Goal: Communication & Community: Answer question/provide support

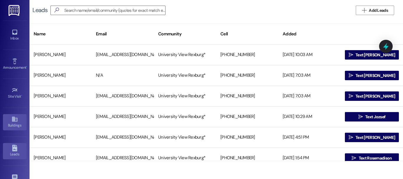
click at [13, 115] on link "Buildings" at bounding box center [15, 122] width 24 height 16
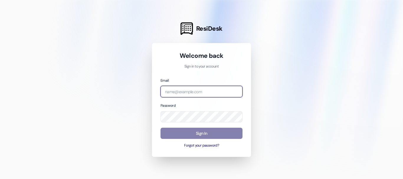
type input "[EMAIL_ADDRESS][DOMAIN_NAME]"
click at [173, 90] on input "[EMAIL_ADDRESS][DOMAIN_NAME]" at bounding box center [201, 91] width 82 height 11
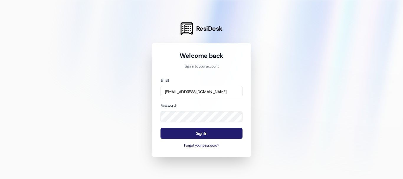
click at [196, 136] on button "Sign In" at bounding box center [201, 133] width 82 height 11
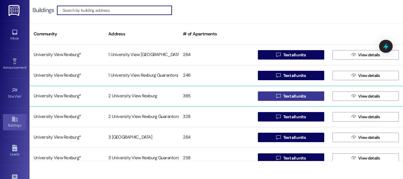
click at [277, 93] on span " Text all units" at bounding box center [291, 96] width 32 height 9
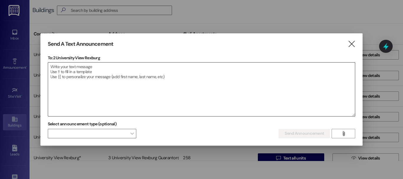
click at [233, 80] on textarea at bounding box center [201, 89] width 307 height 54
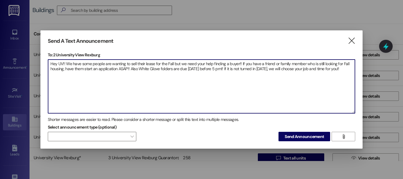
click at [115, 66] on textarea "Hey UV!! We have some people are wanting to sell their lease for the Fall but w…" at bounding box center [201, 87] width 307 height 54
click at [142, 67] on textarea "Hey UV!! We have some people are wanting to sell their lease for the Fall but w…" at bounding box center [201, 87] width 307 height 54
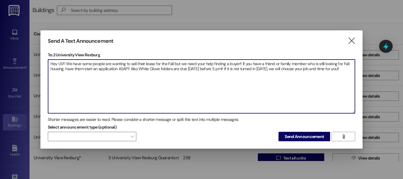
click at [142, 67] on textarea "Hey UV!! We have some people are wanting to sell their lease for the Fall but w…" at bounding box center [201, 87] width 307 height 54
paste textarea "We’ve got a few residents looking to sell their leases for Fall, and we could r…"
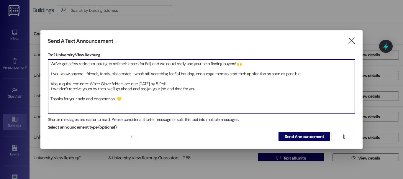
click at [51, 65] on textarea "We’ve got a few residents looking to sell their leases for Fall, and we could r…" at bounding box center [201, 87] width 307 height 54
click at [49, 73] on textarea "Hey UV!! We’ve got a few residents looking to sell their leases for Fall, and w…" at bounding box center [201, 87] width 307 height 54
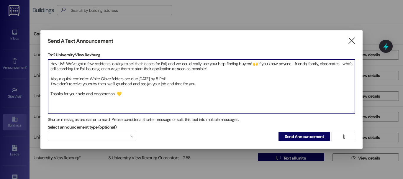
click at [49, 77] on textarea "Hey UV!! We’ve got a few residents looking to sell their leases for Fall, and w…" at bounding box center [201, 87] width 307 height 54
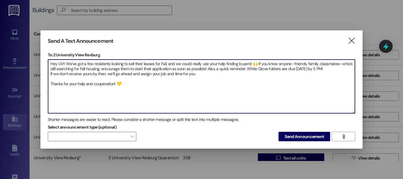
click at [49, 73] on textarea "Hey UV!! We’ve got a few residents looking to sell their leases for Fall, and w…" at bounding box center [201, 87] width 307 height 54
click at [50, 83] on textarea "Hey UV!! We’ve got a few residents looking to sell their leases for Fall, and w…" at bounding box center [201, 87] width 307 height 54
click at [100, 85] on textarea "Hey UV!! We’ve got a few residents looking to sell their leases for Fall, and w…" at bounding box center [201, 87] width 307 height 54
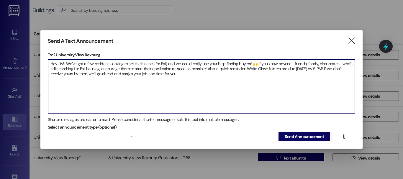
click at [184, 75] on textarea "Hey UV!! We’ve got a few residents looking to sell their leases for Fall, and w…" at bounding box center [201, 87] width 307 height 54
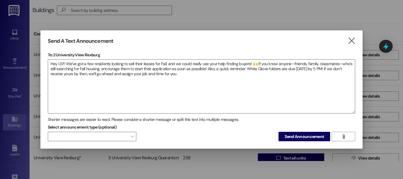
drag, startPoint x: 187, startPoint y: 78, endPoint x: 205, endPoint y: 56, distance: 28.2
click at [205, 56] on p "To: 2 University View Rexburg" at bounding box center [201, 55] width 307 height 6
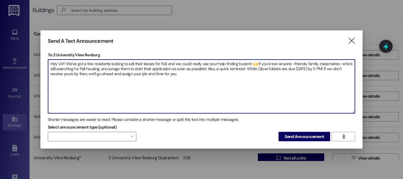
click at [185, 75] on textarea "Hey UV!! We’ve got a few residents looking to sell their leases for Fall, and w…" at bounding box center [201, 87] width 307 height 54
click at [184, 75] on textarea "Hey UV!! We’ve got a few residents looking to sell their leases for Fall, and w…" at bounding box center [201, 87] width 307 height 54
click at [218, 64] on textarea "Hey UV!! We’ve got a few residents looking to sell their leases for Fall, and w…" at bounding box center [201, 87] width 307 height 54
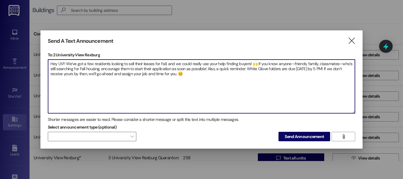
click at [218, 64] on textarea "Hey UV!! We’ve got a few residents looking to sell their leases for Fall, and w…" at bounding box center [201, 87] width 307 height 54
type textarea "Hey UV!! We’ve got a few residents looking to sell their leases for Fall, and w…"
click at [304, 137] on span "Send Announcement" at bounding box center [303, 137] width 39 height 6
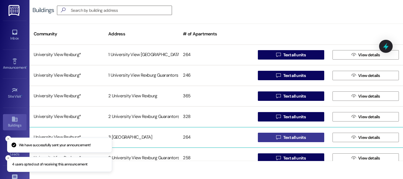
click at [267, 139] on button " Text all units" at bounding box center [291, 137] width 66 height 9
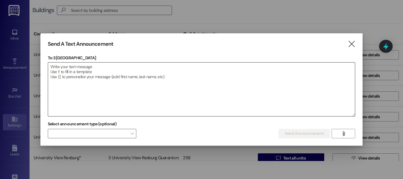
click at [151, 79] on textarea at bounding box center [201, 89] width 307 height 54
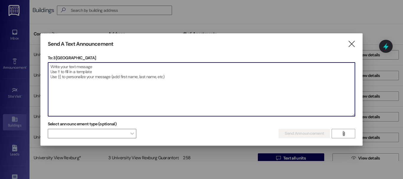
paste textarea "Hey UV!! We’ve got a few residents looking to sell their leases for Fall, and w…"
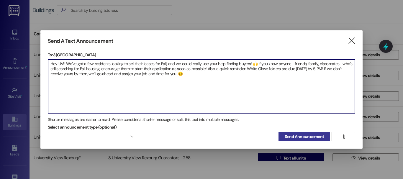
type textarea "Hey UV!! We’ve got a few residents looking to sell their leases for Fall, and w…"
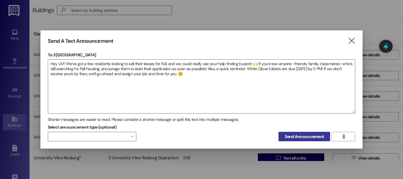
click at [318, 135] on span "Send Announcement" at bounding box center [303, 137] width 39 height 6
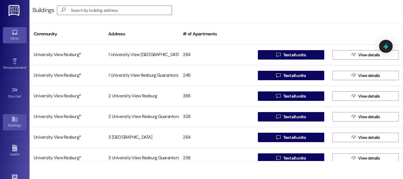
click at [19, 31] on link "Inbox" at bounding box center [15, 35] width 24 height 16
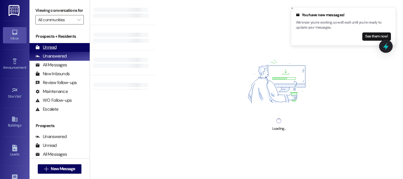
click at [59, 52] on div "Unread (0)" at bounding box center [59, 47] width 60 height 9
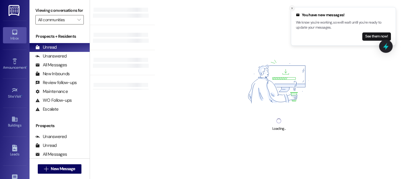
click at [291, 9] on icon "Close toast" at bounding box center [292, 8] width 4 height 4
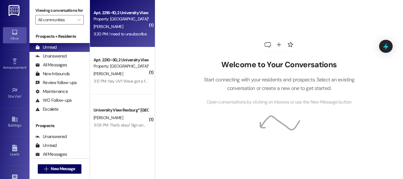
click at [126, 36] on div "3:20 PM: I need to unsubscribe 3:20 PM: I need to unsubscribe" at bounding box center [119, 33] width 53 height 5
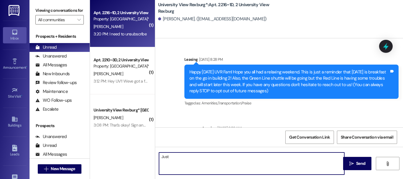
scroll to position [22737, 0]
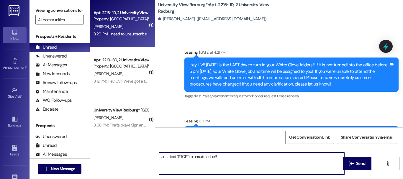
type textarea "Just text "STOP" to unsubscribe!!"
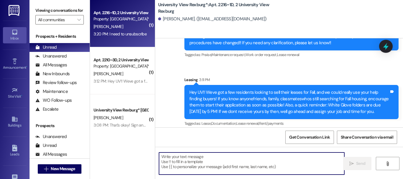
scroll to position [1, 0]
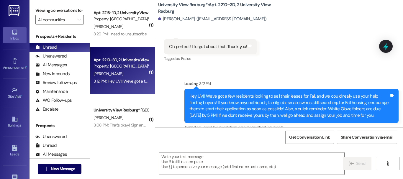
scroll to position [58242, 0]
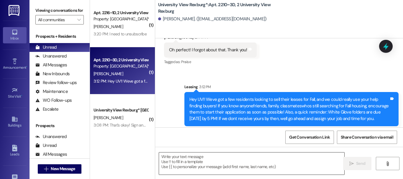
click at [216, 155] on textarea at bounding box center [251, 163] width 185 height 22
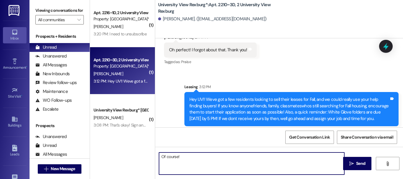
type textarea "Of course!!"
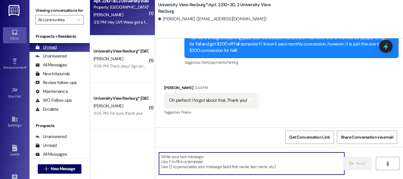
scroll to position [0, 0]
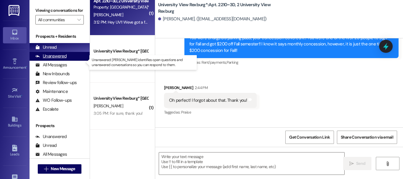
click at [57, 59] on div "Unanswered" at bounding box center [50, 56] width 31 height 6
click at [58, 52] on div "Unread (0)" at bounding box center [59, 47] width 60 height 9
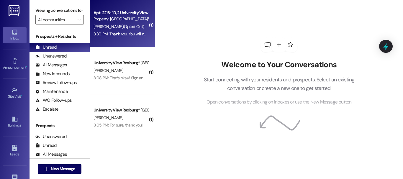
click at [120, 23] on div "[PERSON_NAME] (Opted Out)" at bounding box center [121, 26] width 56 height 7
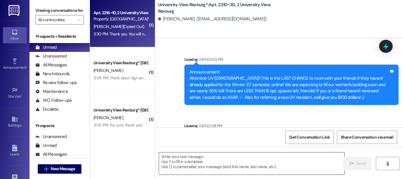
click at [132, 123] on div "( 1 ) Apt. 2216~1D, 2 [GEOGRAPHIC_DATA] Property: [GEOGRAPHIC_DATA]* [PERSON_NA…" at bounding box center [122, 68] width 65 height 137
click at [211, 165] on textarea at bounding box center [251, 163] width 185 height 22
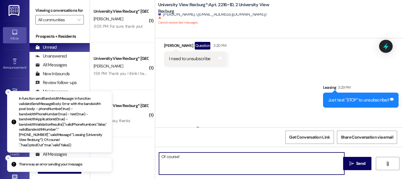
scroll to position [1, 0]
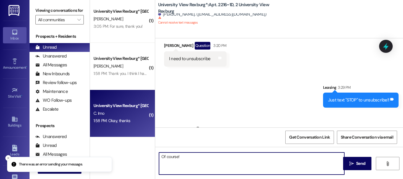
type textarea "Of course!"
click at [134, 114] on div "C. Imo" at bounding box center [121, 113] width 56 height 7
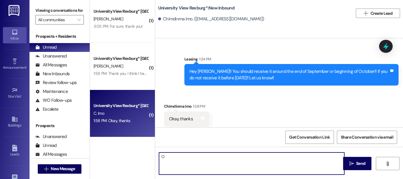
scroll to position [57684, 0]
type textarea "Of course!!"
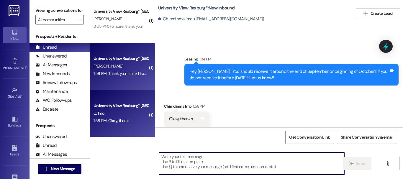
click at [120, 66] on div "[PERSON_NAME]" at bounding box center [121, 65] width 56 height 7
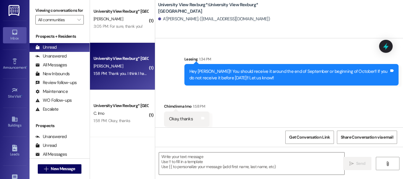
click at [108, 68] on span "[PERSON_NAME]" at bounding box center [107, 65] width 29 height 5
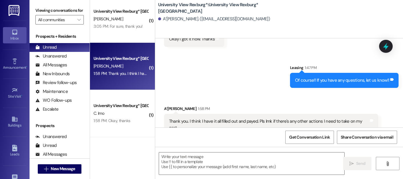
scroll to position [1, 0]
click at [199, 164] on textarea at bounding box center [251, 163] width 185 height 22
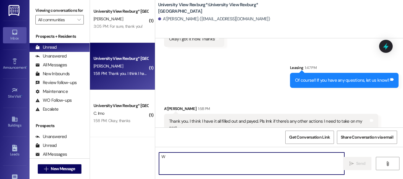
click at [199, 164] on textarea "W" at bounding box center [251, 163] width 185 height 22
type textarea "W"
type textarea "Thank you!!"
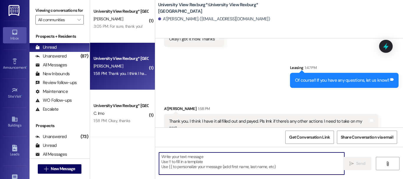
scroll to position [2113, 0]
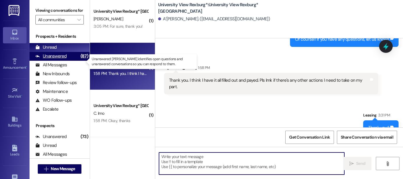
click at [48, 59] on div "Unanswered" at bounding box center [50, 56] width 31 height 6
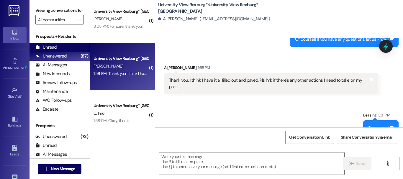
click at [54, 50] on div "Unread" at bounding box center [45, 47] width 21 height 6
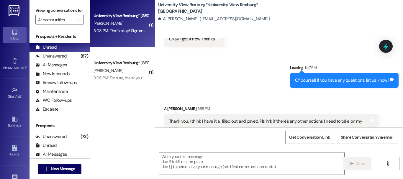
scroll to position [2071, 0]
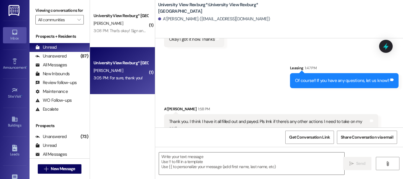
click at [131, 78] on div "3:05 PM: For sure, thank you! 3:05 PM: For sure, thank you!" at bounding box center [117, 77] width 49 height 5
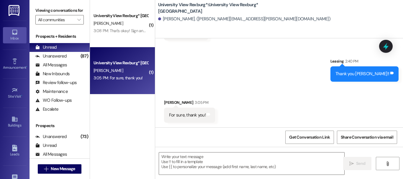
scroll to position [1, 0]
click at [227, 162] on textarea at bounding box center [251, 163] width 185 height 22
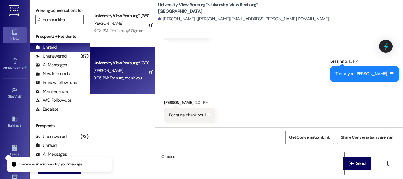
click at [310, 100] on div "Received via SMS [PERSON_NAME] 3:05 PM For sure, thank you! Tags and notes" at bounding box center [279, 106] width 248 height 41
click at [232, 134] on div "Get Conversation Link Share Conversation via email" at bounding box center [279, 136] width 248 height 19
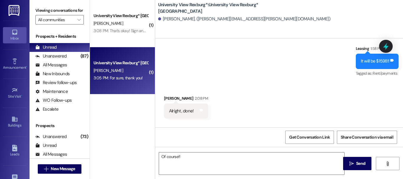
scroll to position [1130, 0]
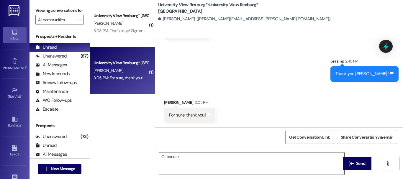
click at [176, 156] on textarea "Of course!!" at bounding box center [251, 163] width 185 height 22
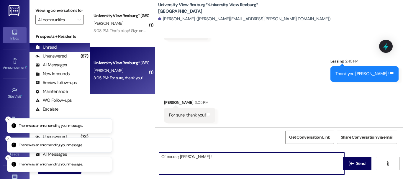
type textarea "Of course, [PERSON_NAME]!!"
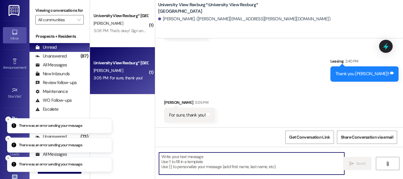
scroll to position [1171, 0]
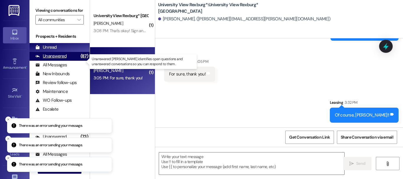
click at [80, 61] on div "(87)" at bounding box center [84, 56] width 11 height 9
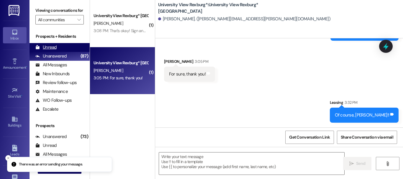
click at [73, 52] on div "Unread (0)" at bounding box center [59, 47] width 60 height 9
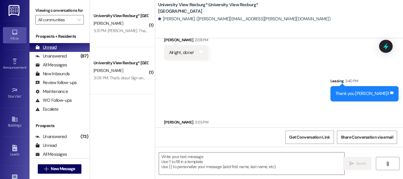
scroll to position [1129, 0]
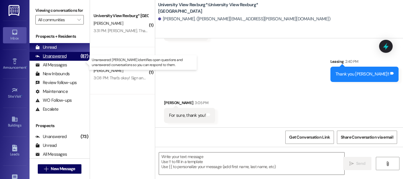
click at [70, 61] on div "Unanswered (87)" at bounding box center [59, 56] width 60 height 9
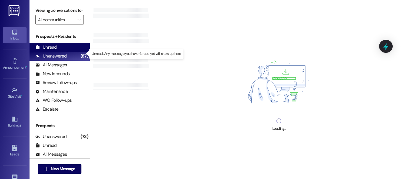
click at [66, 51] on div "Unread (0)" at bounding box center [59, 47] width 60 height 9
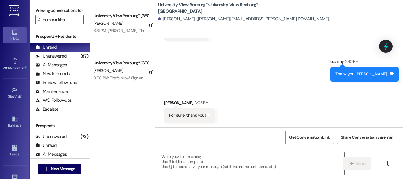
scroll to position [1171, 0]
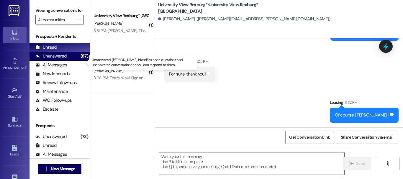
click at [66, 61] on div "Unanswered (87)" at bounding box center [59, 56] width 60 height 9
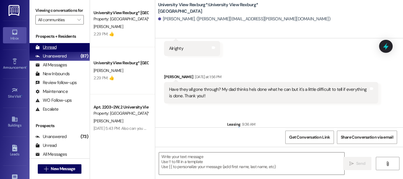
click at [64, 50] on div "Unread (0)" at bounding box center [59, 47] width 60 height 9
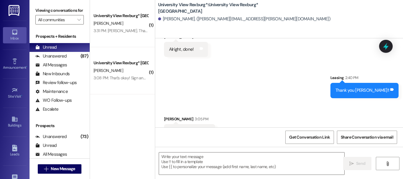
scroll to position [1129, 0]
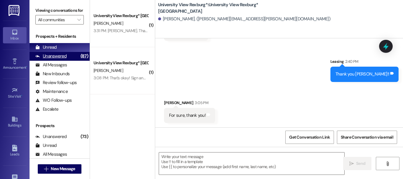
click at [68, 61] on div "Unanswered (87)" at bounding box center [59, 56] width 60 height 9
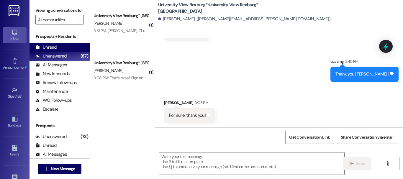
click at [57, 52] on div "Unread (0)" at bounding box center [59, 47] width 60 height 9
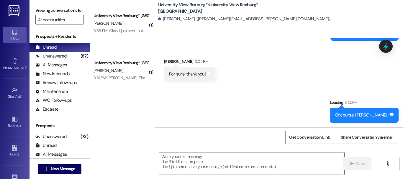
scroll to position [1, 0]
click at [56, 58] on div "Unanswered (87)" at bounding box center [59, 56] width 60 height 9
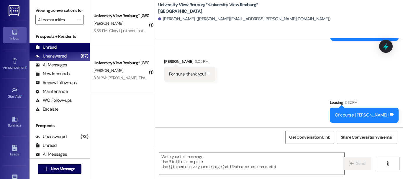
click at [51, 50] on div "Unread" at bounding box center [45, 47] width 21 height 6
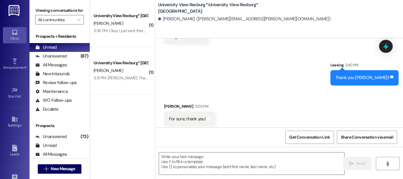
scroll to position [1129, 0]
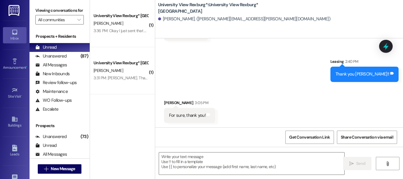
click at [165, 73] on div "Sent via SMS Leasing 2:40 PM Thank you Cate!! Tags and notes" at bounding box center [279, 65] width 248 height 41
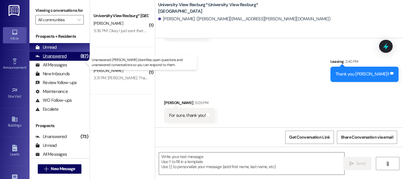
click at [67, 61] on div "Unanswered (87)" at bounding box center [59, 56] width 60 height 9
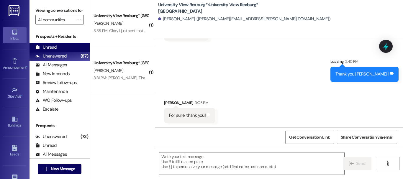
click at [59, 52] on div "Unread (0)" at bounding box center [59, 47] width 60 height 9
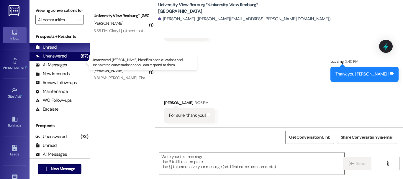
click at [66, 61] on div "Unanswered (87)" at bounding box center [59, 56] width 60 height 9
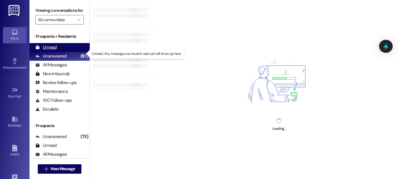
click at [62, 50] on div "Unread (0)" at bounding box center [59, 47] width 60 height 9
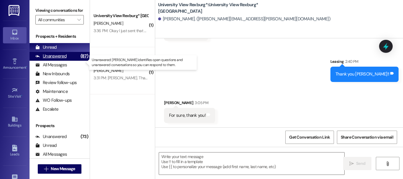
click at [63, 59] on div "Unanswered" at bounding box center [50, 56] width 31 height 6
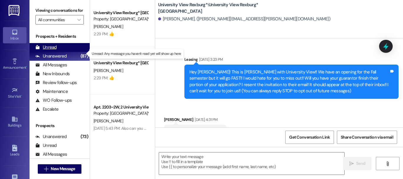
click at [61, 52] on div "Unread (0)" at bounding box center [59, 47] width 60 height 9
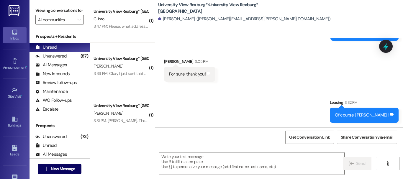
scroll to position [1, 0]
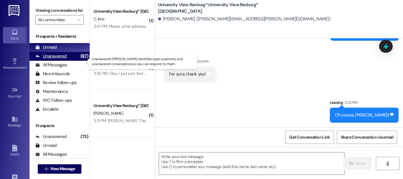
click at [62, 59] on div "Unanswered" at bounding box center [50, 56] width 31 height 6
drag, startPoint x: 62, startPoint y: 59, endPoint x: 59, endPoint y: 52, distance: 6.7
click at [62, 59] on div "Unanswered" at bounding box center [50, 56] width 31 height 6
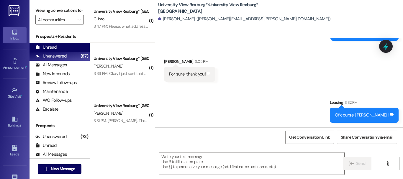
click at [59, 52] on div "Unread (0)" at bounding box center [59, 47] width 60 height 9
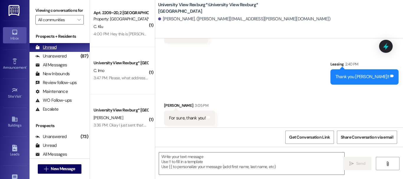
scroll to position [1129, 0]
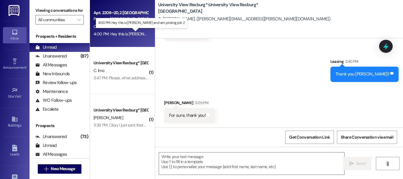
click at [122, 35] on div "4:00 PM: Hey this is [PERSON_NAME] and am picking job 2 4:00 PM: Hey this is [P…" at bounding box center [143, 33] width 101 height 5
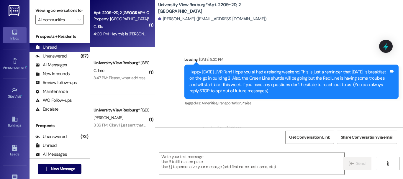
click at [201, 152] on div " Send " at bounding box center [279, 169] width 248 height 44
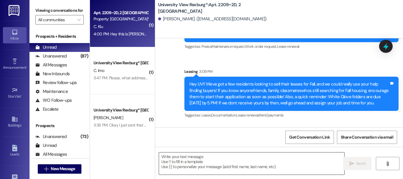
click at [200, 152] on textarea at bounding box center [251, 163] width 185 height 22
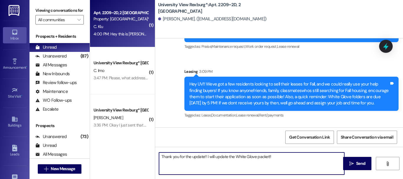
type textarea "Thank you for the update!! I will update the White Glove packet!!"
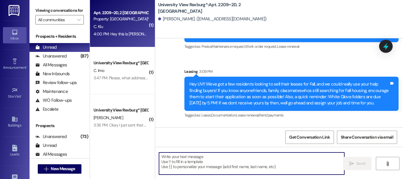
scroll to position [0, 0]
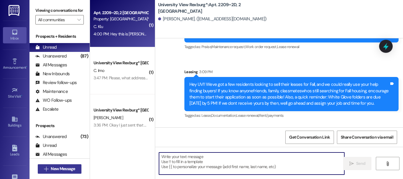
click at [57, 170] on span "New Message" at bounding box center [63, 169] width 24 height 6
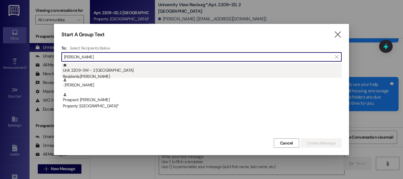
type input "[PERSON_NAME]"
click at [113, 65] on div "Unit: 2209~3W - 2 University View Rexburg Residents: [PERSON_NAME]" at bounding box center [202, 71] width 279 height 17
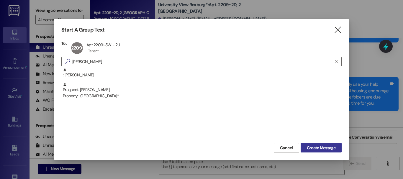
click at [330, 149] on span "Create Message" at bounding box center [321, 148] width 29 height 6
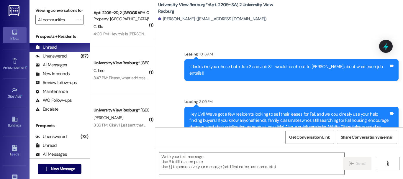
scroll to position [1267, 0]
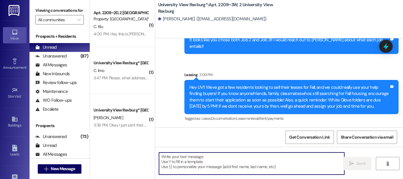
click at [199, 167] on textarea at bounding box center [251, 163] width 185 height 22
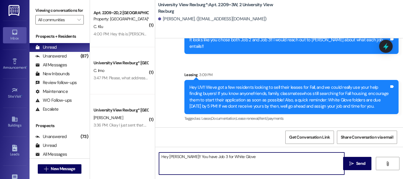
click at [213, 155] on textarea "Hey [PERSON_NAME]!! You have Job 3 for White Glove" at bounding box center [251, 163] width 185 height 22
click at [260, 155] on textarea "Hey [PERSON_NAME]!! You have Job 3 for summer White Glove" at bounding box center [251, 163] width 185 height 22
type textarea "Hey [PERSON_NAME]!! You have Job 3 for summer White Glove!!"
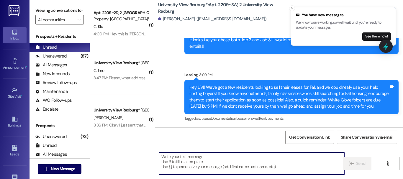
scroll to position [0, 0]
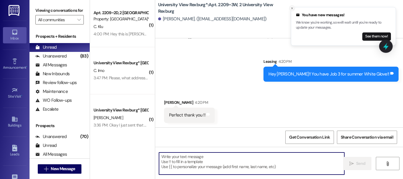
click at [292, 7] on icon "Close toast" at bounding box center [292, 8] width 4 height 4
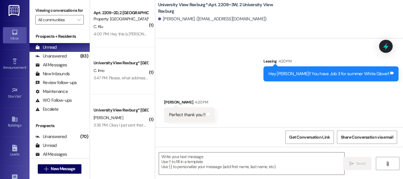
scroll to position [1, 0]
click at [200, 161] on textarea at bounding box center [251, 163] width 185 height 22
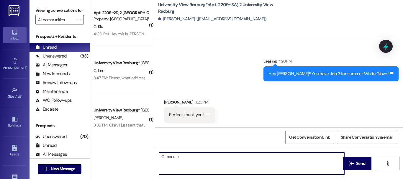
type textarea "Of course!!"
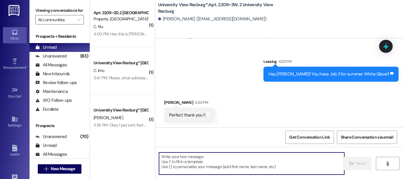
scroll to position [0, 0]
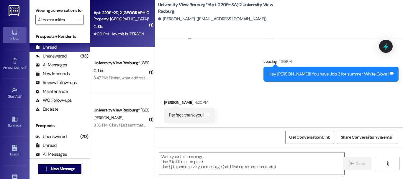
click at [127, 32] on div "4:00 PM: Hey this is [PERSON_NAME] and am picking job 2 4:00 PM: Hey this is [P…" at bounding box center [143, 33] width 101 height 5
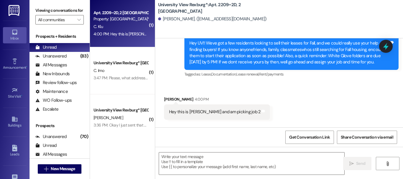
scroll to position [1, 0]
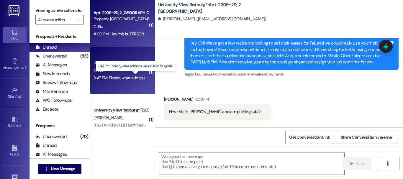
click at [128, 75] on div "3:47 PM: Please, what address was it sent to again? 3:47 PM: Please, what addre…" at bounding box center [137, 77] width 88 height 5
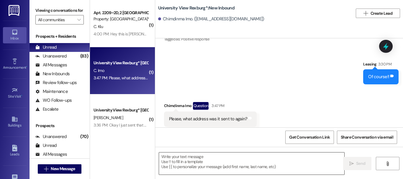
scroll to position [0, 0]
click at [184, 159] on textarea at bounding box center [251, 163] width 185 height 22
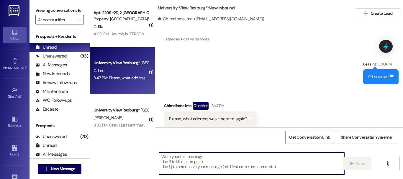
paste textarea "[STREET_ADDRESS][US_STATE]"
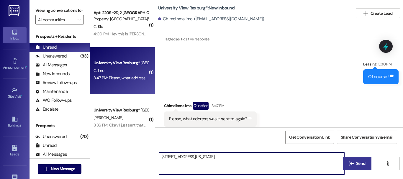
type textarea "[STREET_ADDRESS][US_STATE]"
click at [356, 161] on span "Send" at bounding box center [360, 163] width 9 height 6
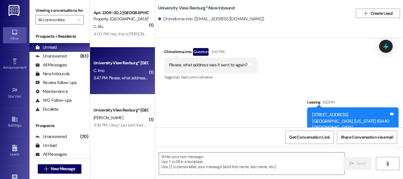
scroll to position [4, 0]
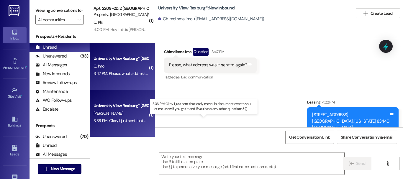
click at [129, 120] on div "3:36 PM: Okay I just sent that early move-in document over to you! Let me know …" at bounding box center [205, 120] width 225 height 5
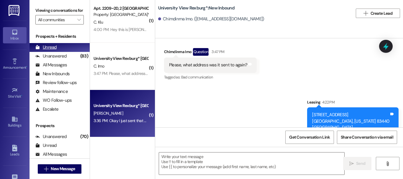
click at [63, 59] on div "Unanswered" at bounding box center [50, 56] width 31 height 6
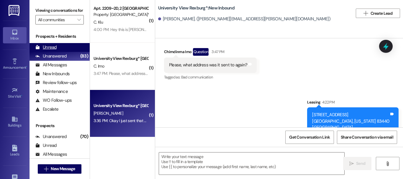
click at [50, 50] on div "Unread" at bounding box center [45, 47] width 21 height 6
drag, startPoint x: 50, startPoint y: 55, endPoint x: 23, endPoint y: 6, distance: 56.6
click at [50, 50] on div "Unread" at bounding box center [45, 47] width 21 height 6
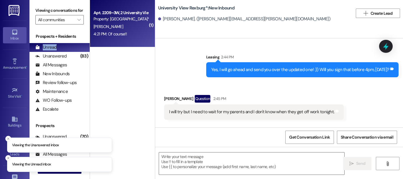
scroll to position [2767, 0]
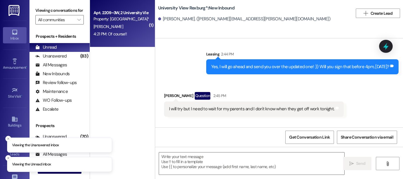
click at [113, 33] on div "4:21 PM: Of course!! 4:21 PM: Of course!!" at bounding box center [109, 33] width 33 height 5
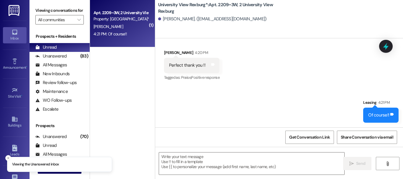
scroll to position [1399, 0]
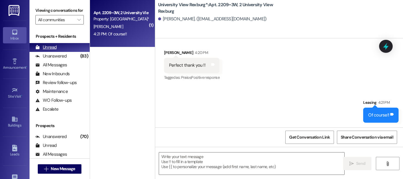
click at [70, 52] on div "Unread (0)" at bounding box center [59, 47] width 60 height 9
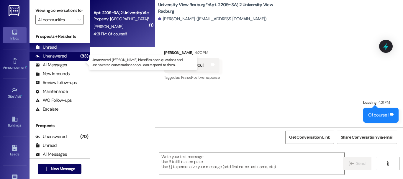
click at [70, 61] on div "Unanswered (83)" at bounding box center [59, 56] width 60 height 9
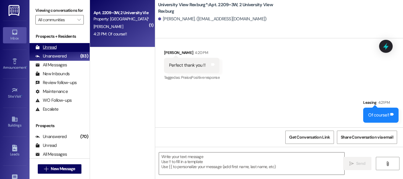
click at [68, 52] on div "Unread (0)" at bounding box center [59, 47] width 60 height 9
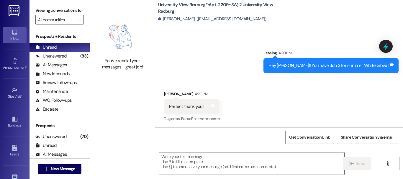
scroll to position [1, 0]
click at [63, 59] on div "Unanswered" at bounding box center [50, 56] width 31 height 6
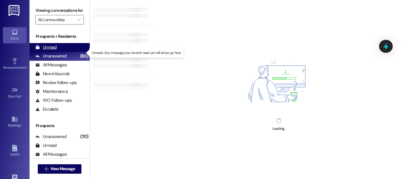
click at [58, 52] on div "Unread (0)" at bounding box center [59, 47] width 60 height 9
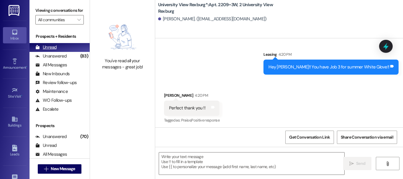
scroll to position [1357, 0]
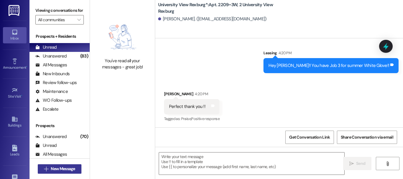
click at [71, 167] on span "New Message" at bounding box center [63, 169] width 24 height 6
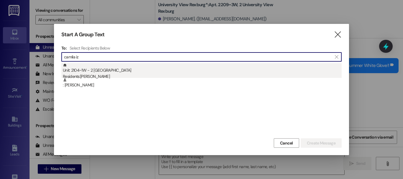
type input "camila iz"
click at [161, 69] on div "Unit: 2104~1W - 2 University View Rexburg Residents: [PERSON_NAME]" at bounding box center [202, 71] width 279 height 17
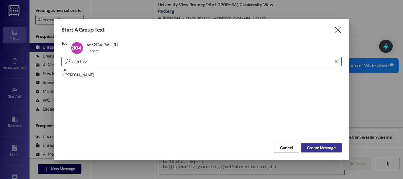
click at [310, 148] on span "Create Message" at bounding box center [321, 148] width 29 height 6
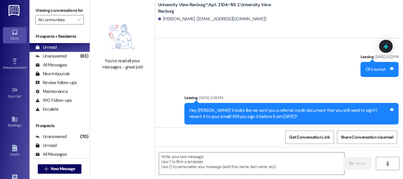
scroll to position [30976, 0]
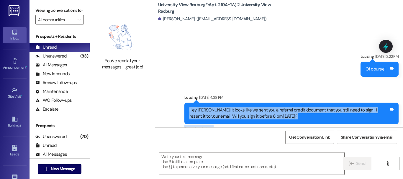
drag, startPoint x: 185, startPoint y: 82, endPoint x: 278, endPoint y: 102, distance: 95.1
click at [278, 102] on div "Leasing [DATE] 4:38 PM Hey [PERSON_NAME]! It looks like we sent you a referral …" at bounding box center [291, 113] width 214 height 38
copy div "Hey [PERSON_NAME]! It looks like we sent you a referral credit document that yo…"
click at [205, 156] on textarea at bounding box center [251, 163] width 185 height 22
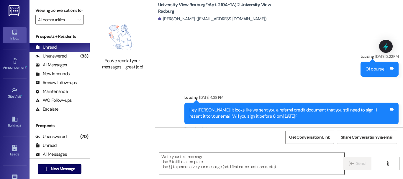
click at [205, 156] on textarea at bounding box center [251, 163] width 185 height 22
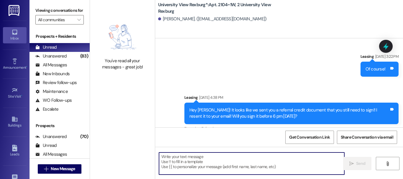
paste textarea "Hey [PERSON_NAME]! It looks like we sent you a referral credit document that yo…"
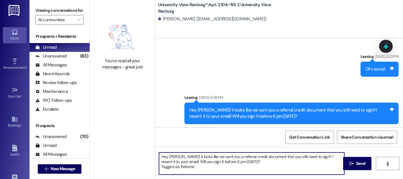
click at [205, 156] on textarea "Hey [PERSON_NAME]! It looks like we sent you a referral credit document that yo…" at bounding box center [251, 163] width 185 height 22
click at [193, 163] on textarea "Hey [PERSON_NAME]! It looks like we sent you a referral credit document that yo…" at bounding box center [251, 163] width 185 height 22
drag, startPoint x: 194, startPoint y: 167, endPoint x: 160, endPoint y: 166, distance: 33.6
click at [160, 166] on textarea "Hey [PERSON_NAME]! It looks like we sent you a referral credit document that yo…" at bounding box center [251, 163] width 185 height 22
type textarea "Hey [PERSON_NAME]! It looks like we sent you a referral credit document that yo…"
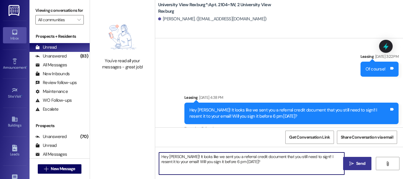
click at [365, 161] on button " Send" at bounding box center [357, 163] width 29 height 13
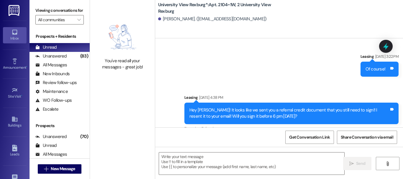
scroll to position [0, 0]
